Goal: Information Seeking & Learning: Learn about a topic

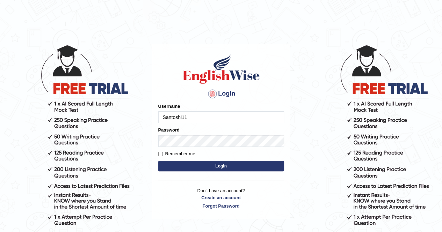
type input "Santoshi11"
click at [159, 154] on input "Remember me" at bounding box center [160, 154] width 5 height 5
checkbox input "true"
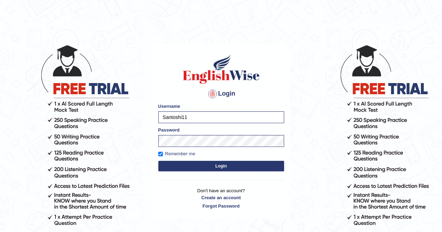
click at [221, 167] on button "Login" at bounding box center [221, 166] width 126 height 10
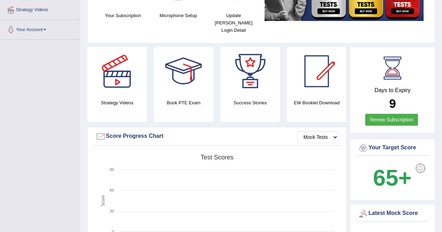
scroll to position [135, 0]
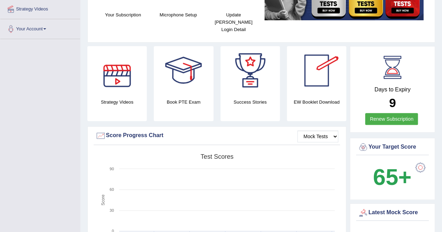
click at [119, 72] on div at bounding box center [117, 70] width 49 height 49
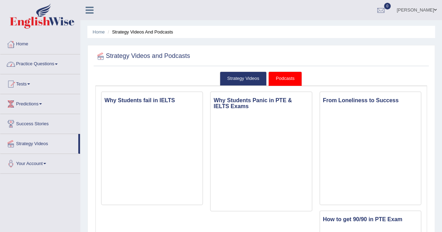
click at [60, 66] on link "Practice Questions" at bounding box center [40, 62] width 80 height 17
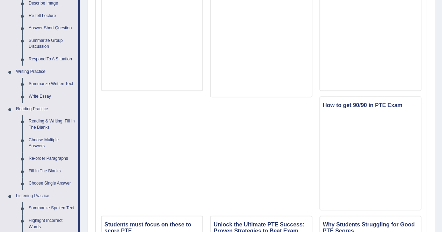
scroll to position [115, 0]
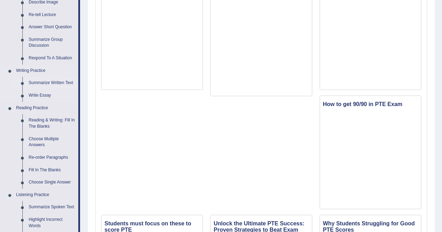
click at [43, 83] on link "Summarize Written Text" at bounding box center [51, 83] width 53 height 13
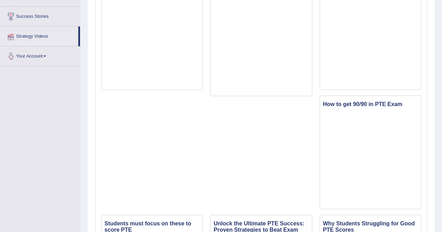
scroll to position [131, 0]
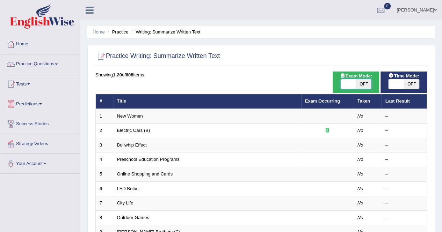
click at [348, 85] on span at bounding box center [348, 84] width 15 height 10
checkbox input "true"
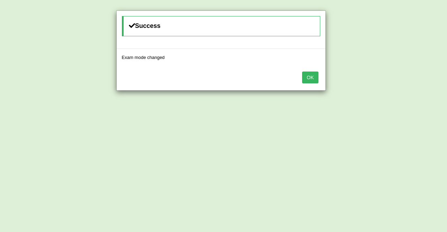
click at [314, 75] on button "OK" at bounding box center [310, 78] width 16 height 12
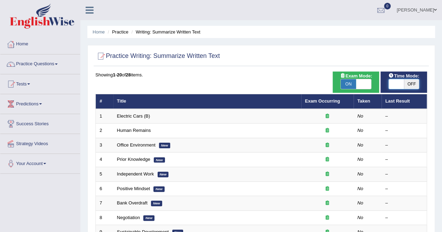
click at [399, 85] on span at bounding box center [395, 84] width 15 height 10
checkbox input "true"
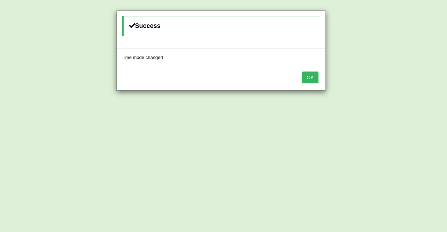
click at [312, 73] on button "OK" at bounding box center [310, 78] width 16 height 12
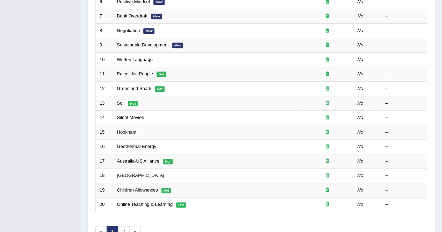
scroll to position [210, 0]
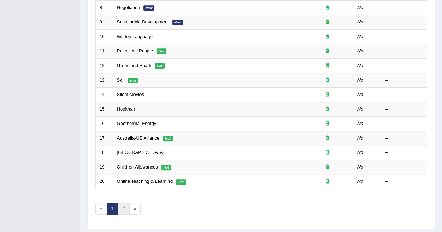
click at [123, 205] on link "2" at bounding box center [124, 209] width 12 height 12
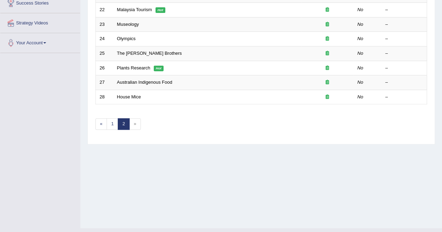
scroll to position [122, 0]
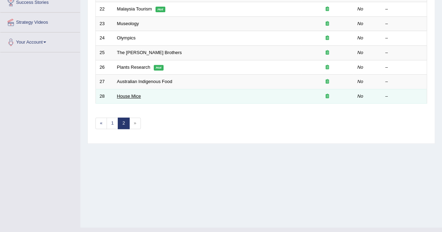
click at [132, 97] on link "House Mice" at bounding box center [129, 96] width 24 height 5
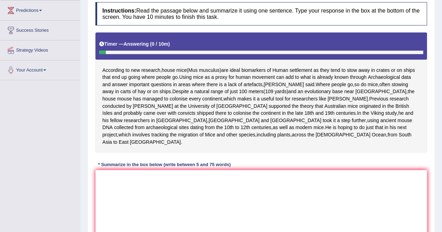
scroll to position [97, 0]
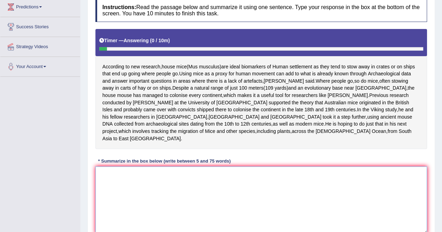
click at [109, 190] on textarea at bounding box center [260, 201] width 331 height 68
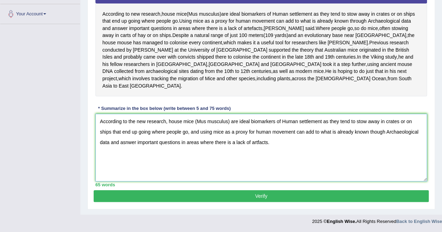
scroll to position [155, 0]
type textarea "According to the new research, house mice (Mus musculus) are ideal biomarkers o…"
click at [262, 196] on button "Verify" at bounding box center [261, 196] width 335 height 12
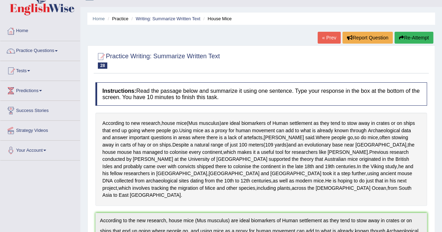
scroll to position [13, 0]
click at [329, 35] on link "« Prev" at bounding box center [329, 38] width 23 height 12
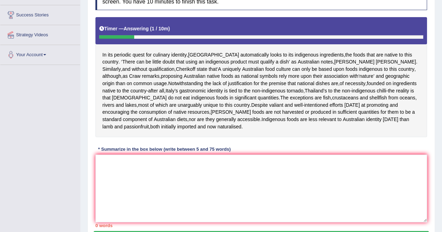
scroll to position [108, 0]
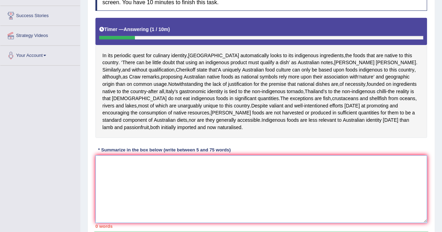
click at [113, 177] on textarea at bounding box center [260, 189] width 331 height 68
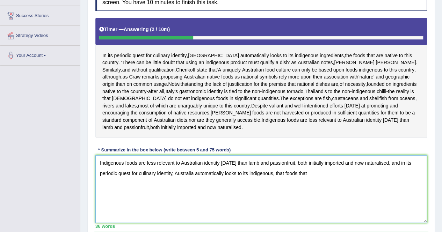
click at [284, 185] on textarea "Indigenous foods are less relevant to Australian identity today than lamb and p…" at bounding box center [260, 189] width 331 height 68
click at [319, 189] on textarea "Indigenous foods are less relevant to Australian identity today than lamb and p…" at bounding box center [260, 189] width 331 height 68
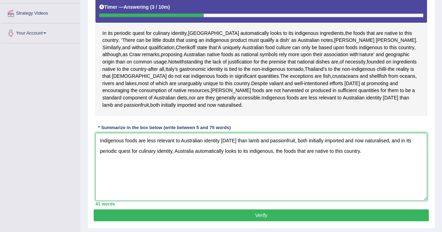
scroll to position [131, 0]
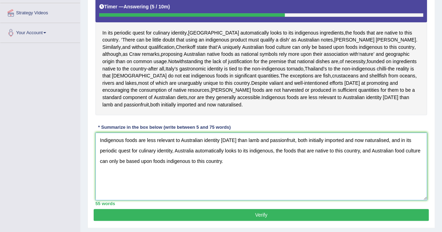
click at [273, 166] on textarea "Indigenous foods are less relevant to Australian identity today than lamb and p…" at bounding box center [260, 167] width 331 height 68
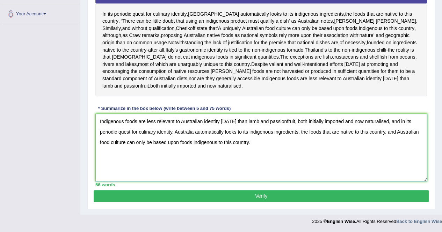
scroll to position [163, 0]
type textarea "Indigenous foods are less relevant to Australian identity today than lamb and p…"
click at [259, 195] on button "Verify" at bounding box center [261, 196] width 335 height 12
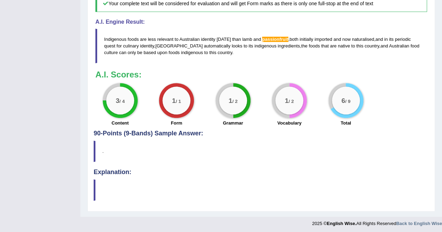
scroll to position [307, 0]
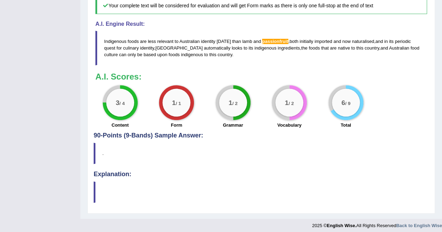
click at [113, 178] on h4 "Explanation:" at bounding box center [261, 174] width 335 height 7
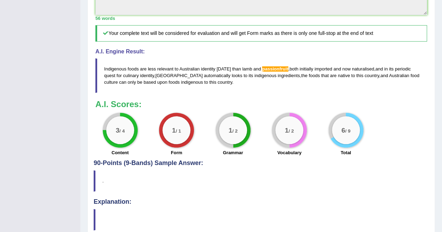
scroll to position [323, 0]
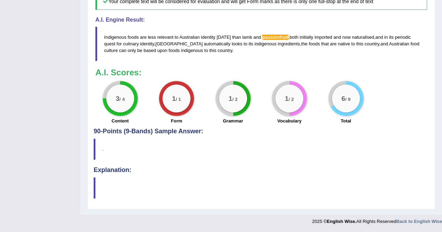
drag, startPoint x: 177, startPoint y: 134, endPoint x: 202, endPoint y: 133, distance: 25.2
click at [123, 77] on b "A.I. Scores:" at bounding box center [118, 72] width 46 height 9
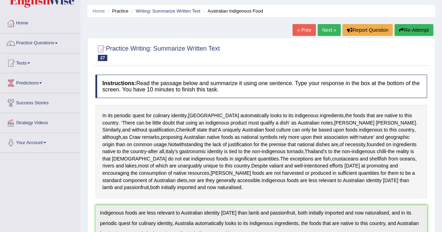
scroll to position [0, 0]
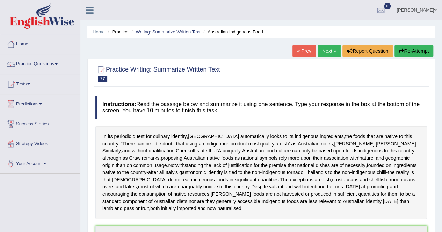
click at [329, 49] on link "Next »" at bounding box center [329, 51] width 23 height 12
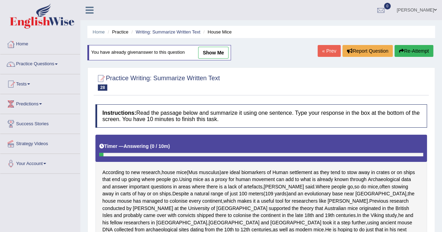
click at [330, 53] on link "« Prev" at bounding box center [329, 51] width 23 height 12
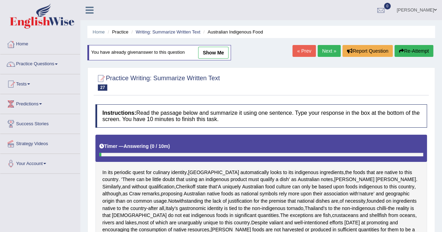
click at [303, 50] on link "« Prev" at bounding box center [303, 51] width 23 height 12
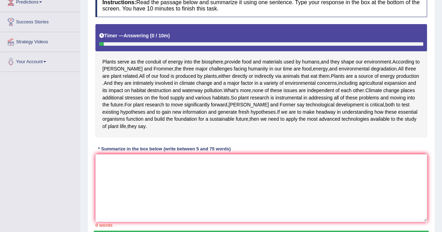
scroll to position [101, 0]
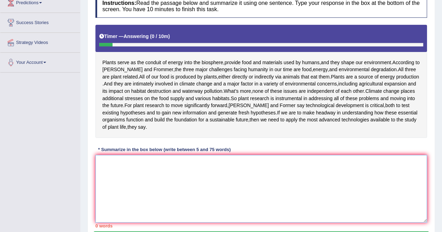
click at [105, 185] on textarea at bounding box center [260, 189] width 331 height 68
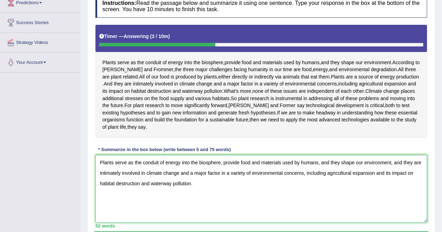
click at [402, 182] on textarea "Plants serve as the conduit of energy into the biosphere, provide food and mate…" at bounding box center [260, 189] width 331 height 68
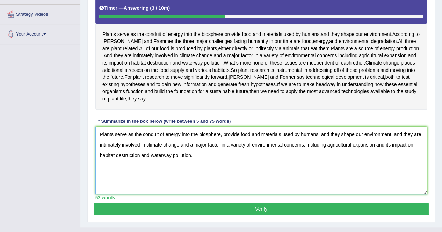
scroll to position [123, 0]
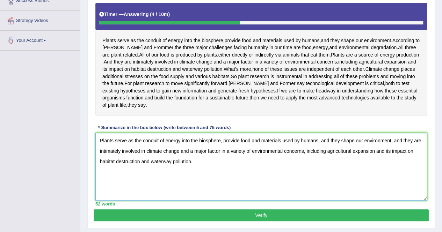
click at [195, 182] on textarea "Plants serve as the conduit of energy into the biosphere, provide food and mate…" at bounding box center [260, 167] width 331 height 68
click at [394, 163] on textarea "Plants serve as the conduit of energy into the biosphere, provide food and mate…" at bounding box center [260, 167] width 331 height 68
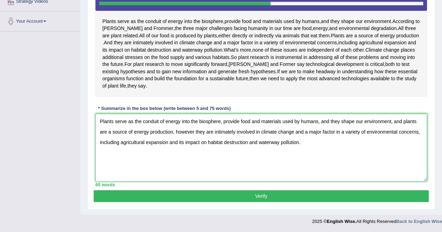
scroll to position [142, 0]
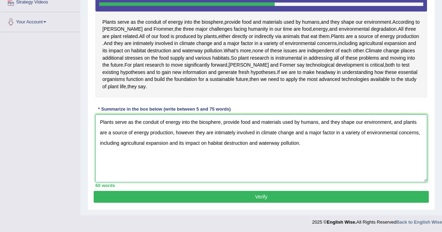
type textarea "Plants serve as the conduit of energy into the biosphere, provide food and mate…"
click at [266, 203] on button "Verify" at bounding box center [261, 197] width 335 height 12
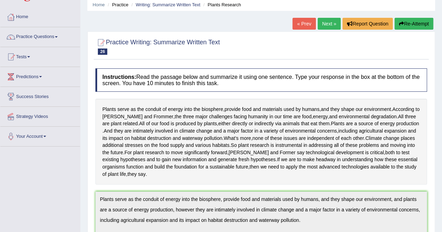
scroll to position [0, 0]
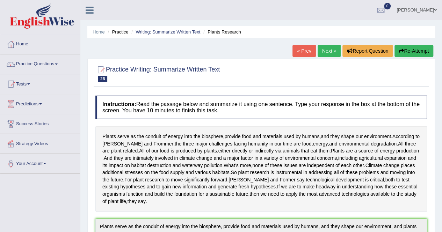
click at [303, 49] on link "« Prev" at bounding box center [303, 51] width 23 height 12
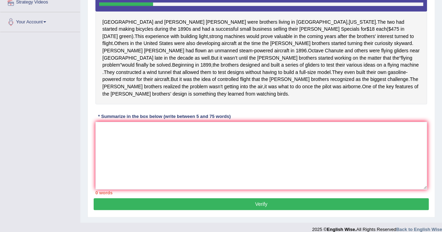
scroll to position [141, 0]
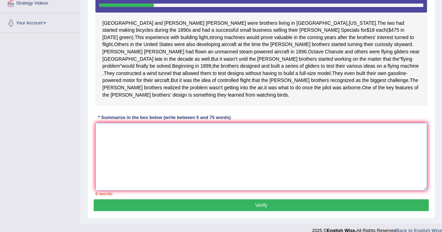
click at [110, 168] on textarea at bounding box center [260, 157] width 331 height 68
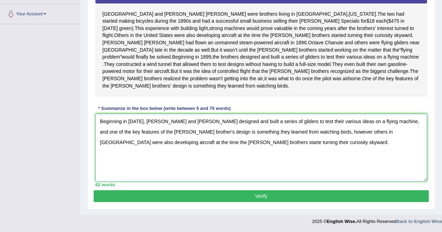
scroll to position [177, 0]
type textarea "Beginning in [DATE], [PERSON_NAME] and [PERSON_NAME] designed and built a serie…"
click at [262, 196] on button "Verify" at bounding box center [261, 196] width 335 height 12
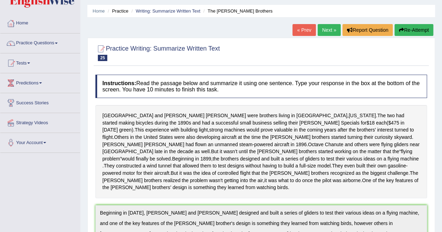
scroll to position [0, 0]
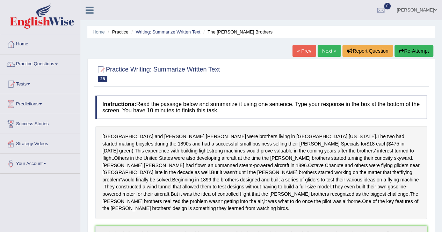
click at [60, 64] on link "Practice Questions" at bounding box center [40, 62] width 80 height 17
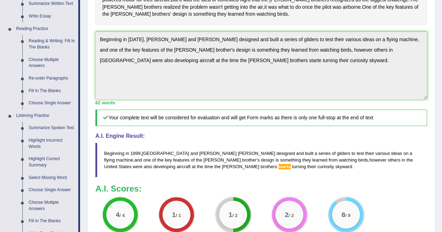
scroll to position [193, 0]
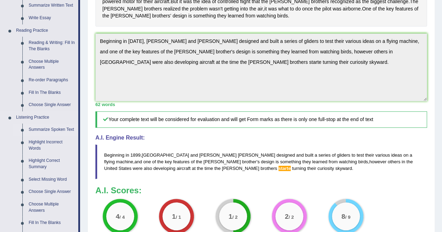
click at [45, 134] on link "Summarize Spoken Text" at bounding box center [51, 130] width 53 height 13
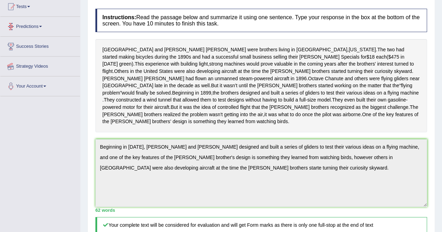
scroll to position [105, 0]
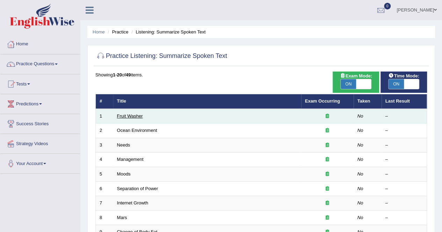
click at [134, 114] on link "Fruit Washer" at bounding box center [130, 116] width 26 height 5
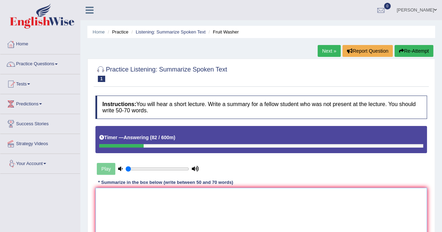
click at [112, 196] on textarea at bounding box center [260, 222] width 331 height 68
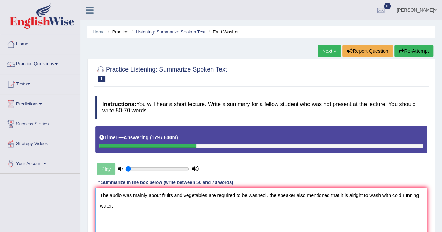
click at [271, 196] on textarea "The audio was mainly about fruits and vegetables are required to be washed . th…" at bounding box center [260, 222] width 331 height 68
click at [121, 206] on textarea "The audio was mainly about fruits and vegetables are required to be washed . Th…" at bounding box center [260, 222] width 331 height 68
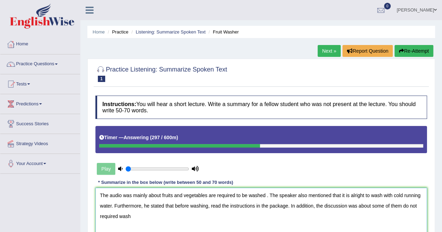
click at [119, 216] on textarea "The audio was mainly about fruits and vegetables are required to be washed . Th…" at bounding box center [260, 222] width 331 height 68
click at [142, 216] on textarea "The audio was mainly about fruits and vegetables are required to be washed . Th…" at bounding box center [260, 222] width 331 height 68
click at [219, 216] on textarea "The audio was mainly about fruits and vegetables are required to be washed . Th…" at bounding box center [260, 222] width 331 height 68
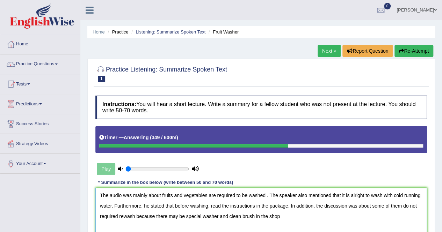
click at [280, 217] on textarea "The audio was mainly about fruits and vegetables are required to be washed . Th…" at bounding box center [260, 222] width 331 height 68
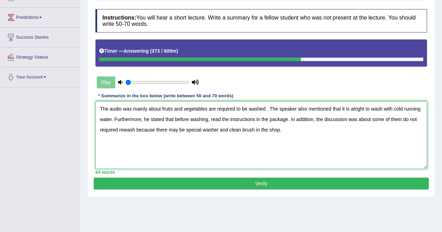
scroll to position [91, 0]
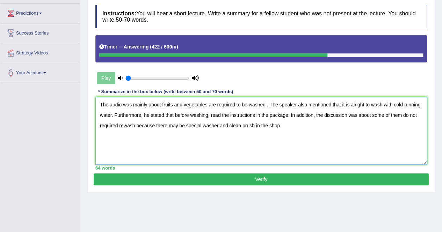
type textarea "The audio was mainly about fruits and vegetables are required to be washed . Th…"
click at [264, 179] on button "Verify" at bounding box center [261, 180] width 335 height 12
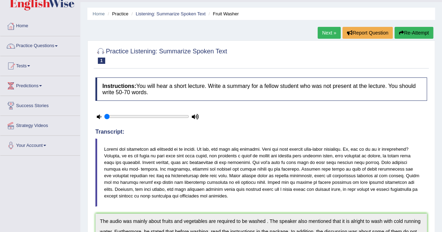
scroll to position [0, 0]
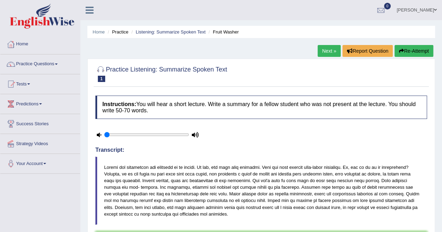
click at [328, 51] on link "Next »" at bounding box center [329, 51] width 23 height 12
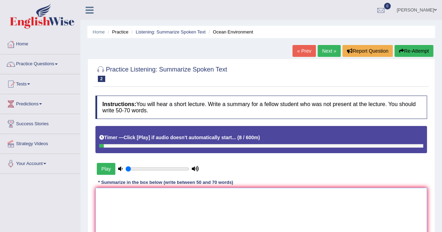
click at [210, 221] on textarea at bounding box center [260, 222] width 331 height 68
click at [107, 169] on button "Play" at bounding box center [106, 169] width 19 height 12
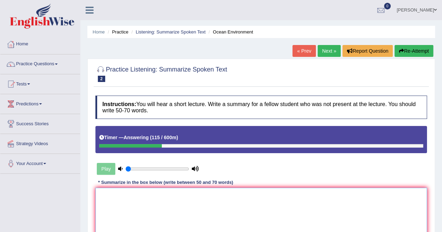
click at [114, 195] on textarea at bounding box center [260, 222] width 331 height 68
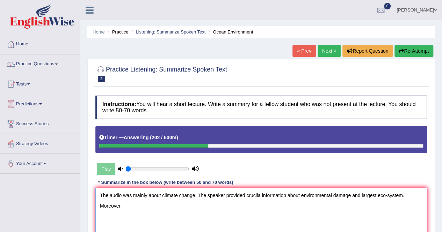
click at [260, 195] on textarea "The audio was mainly about climate change. The speaker provided crucila informa…" at bounding box center [260, 222] width 331 height 68
click at [126, 208] on textarea "The audio was mainly about climate change. The speaker provided crucial informa…" at bounding box center [260, 222] width 331 height 68
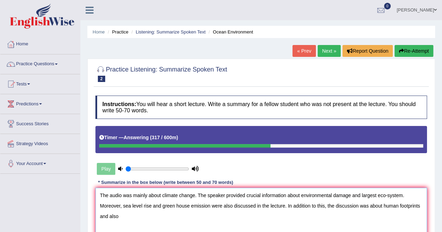
click at [98, 216] on textarea "The audio was mainly about climate change. The speaker provided crucial informa…" at bounding box center [260, 222] width 331 height 68
click at [147, 217] on textarea "The audio was mainly about climate change. The speaker provided crucial informa…" at bounding box center [260, 222] width 331 height 68
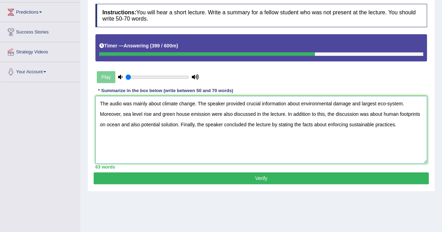
scroll to position [91, 0]
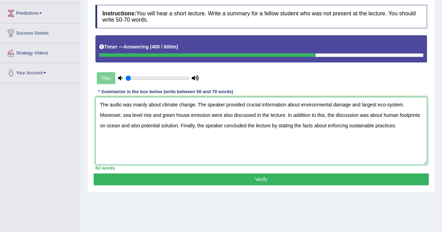
type textarea "The audio was mainly about climate change. The speaker provided crucial informa…"
click at [259, 179] on button "Verify" at bounding box center [261, 180] width 335 height 12
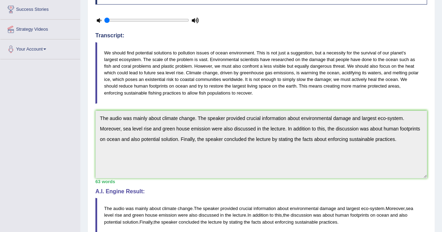
scroll to position [0, 0]
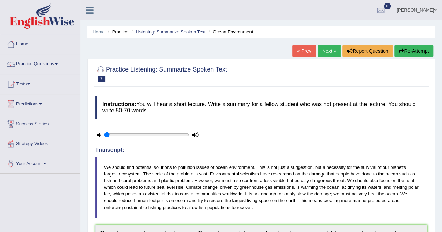
click at [303, 49] on link "« Prev" at bounding box center [303, 51] width 23 height 12
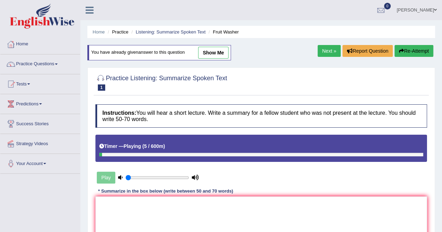
click at [328, 49] on link "Next »" at bounding box center [329, 51] width 23 height 12
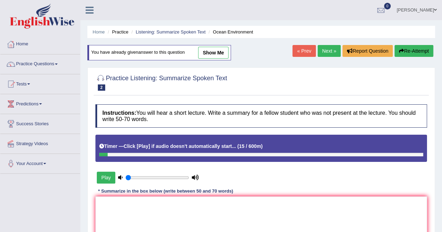
click at [326, 52] on link "Next »" at bounding box center [329, 51] width 23 height 12
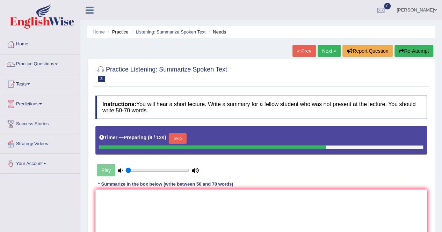
click at [180, 137] on button "Skip" at bounding box center [177, 138] width 17 height 10
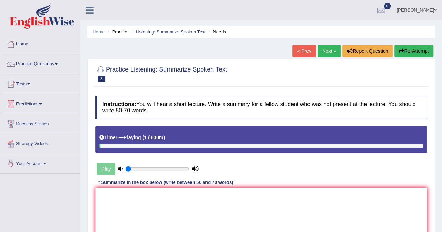
click at [109, 169] on div "Play" at bounding box center [147, 168] width 105 height 17
click at [293, 163] on div "Play" at bounding box center [261, 151] width 338 height 51
click at [101, 144] on div at bounding box center [103, 145] width 8 height 3
click at [100, 145] on div at bounding box center [103, 145] width 9 height 3
click at [100, 145] on div at bounding box center [104, 145] width 10 height 3
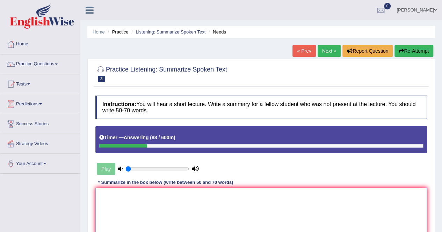
click at [120, 193] on textarea at bounding box center [260, 222] width 331 height 68
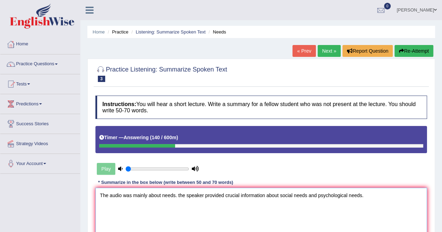
click at [180, 196] on textarea "The audio was mainly about needs. the speaker provided crucial information abou…" at bounding box center [260, 222] width 331 height 68
click at [367, 199] on textarea "The audio was mainly about needs. The speaker provided crucial information abou…" at bounding box center [260, 222] width 331 height 68
click at [206, 205] on textarea "The audio was mainly about needs. The speaker provided crucial information abou…" at bounding box center [260, 222] width 331 height 68
click at [208, 206] on textarea "The audio was mainly about needs. The speaker provided crucial information abou…" at bounding box center [260, 222] width 331 height 68
click at [229, 205] on textarea "The audio was mainly about needs. The speaker provided crucial information abou…" at bounding box center [260, 222] width 331 height 68
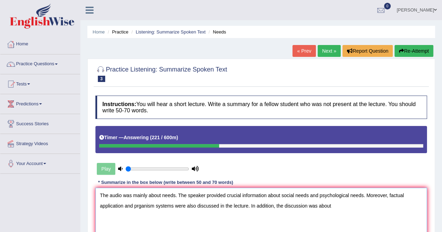
click at [137, 205] on textarea "The audio was mainly about needs. The speaker provided crucial information abou…" at bounding box center [260, 222] width 331 height 68
click at [335, 204] on textarea "The audio was mainly about needs. The speaker provided crucial information abou…" at bounding box center [260, 222] width 331 height 68
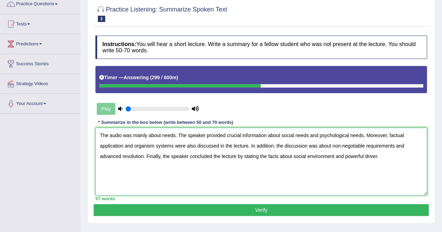
scroll to position [59, 0]
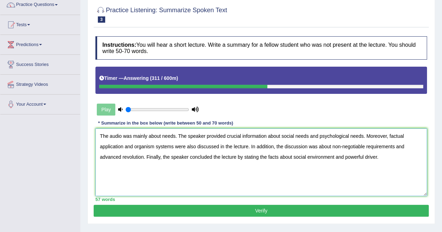
click at [294, 135] on textarea "The audio was mainly about needs. The speaker provided crucial information abou…" at bounding box center [260, 163] width 331 height 68
click at [176, 135] on textarea "The audio was mainly about needs. The speaker provided crucial information abou…" at bounding box center [260, 163] width 331 height 68
type textarea "The audio was mainly about strong desires. The speaker provided crucial informa…"
click at [261, 208] on button "Verify" at bounding box center [261, 211] width 335 height 12
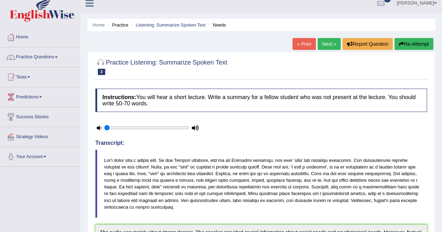
scroll to position [0, 0]
